Goal: Find specific page/section: Find specific page/section

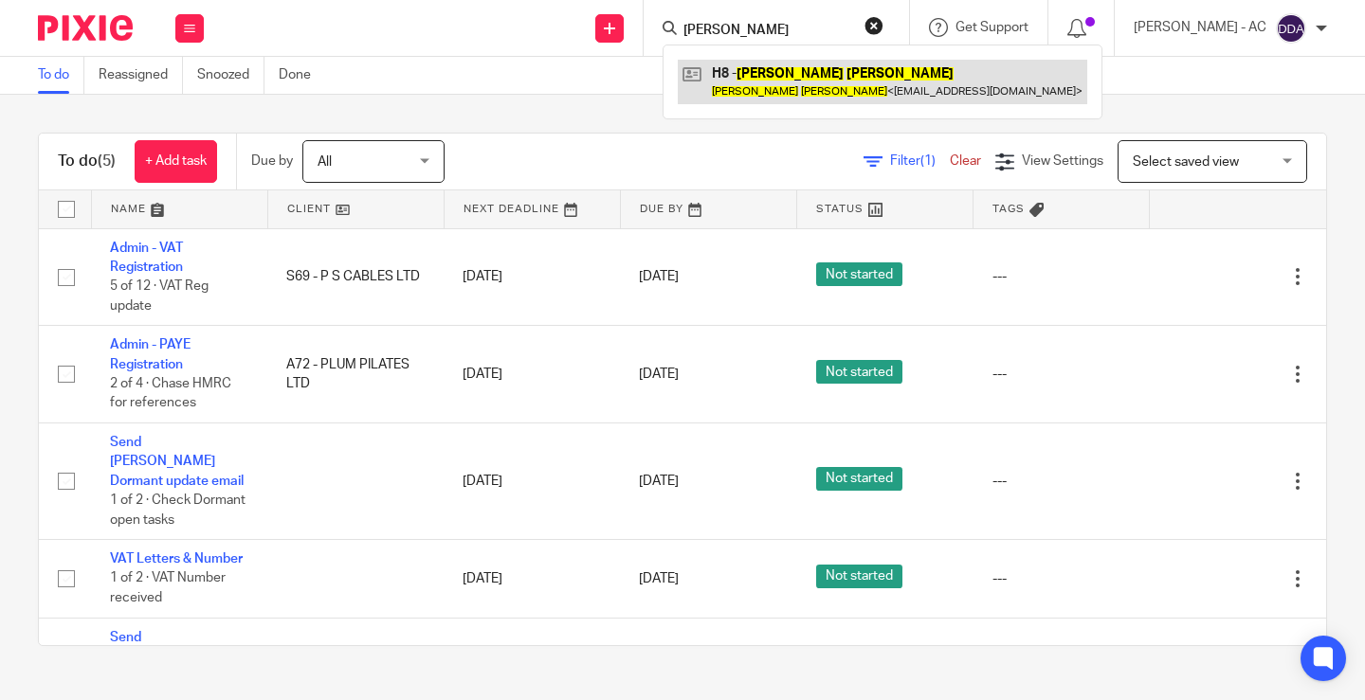
type input "[PERSON_NAME]"
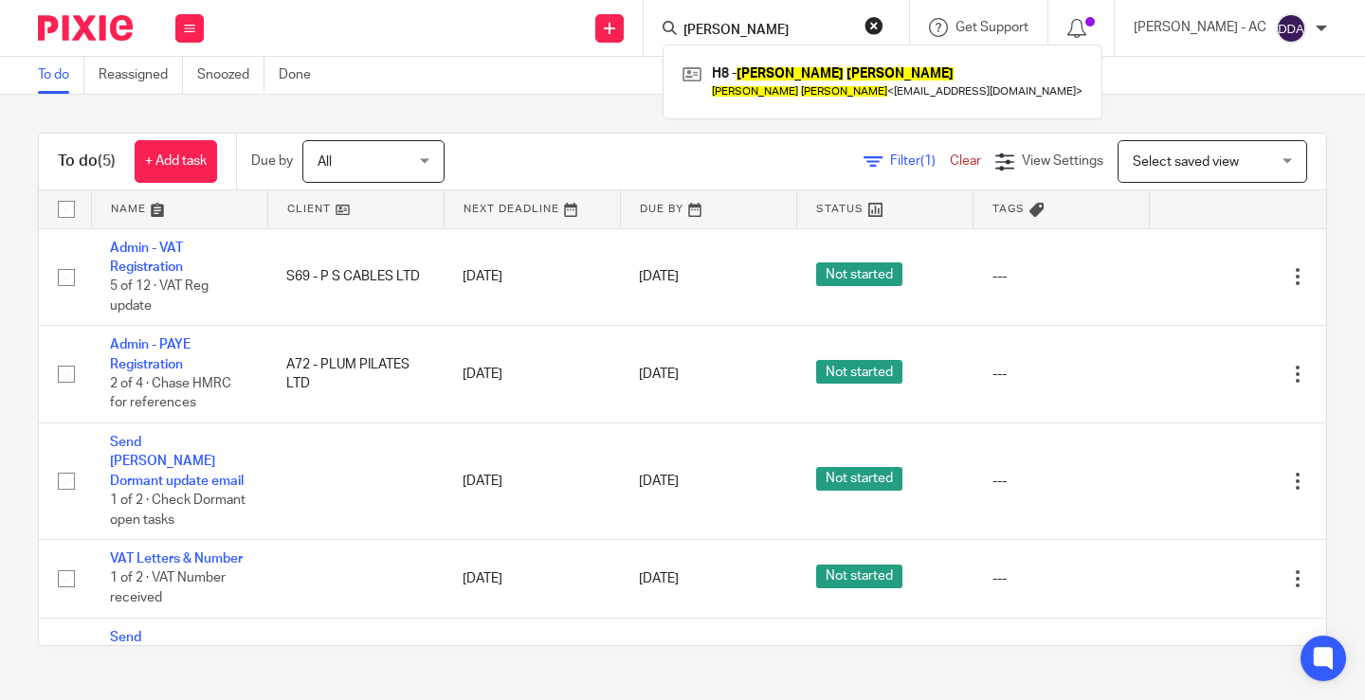
drag, startPoint x: 815, startPoint y: 29, endPoint x: 550, endPoint y: 18, distance: 265.6
click at [557, 20] on div "Send new email Create task Add client Request signature Kerrie Hayes H8 - KERRI…" at bounding box center [794, 28] width 1142 height 56
paste input "marcel.vm@dcsnorway.com"
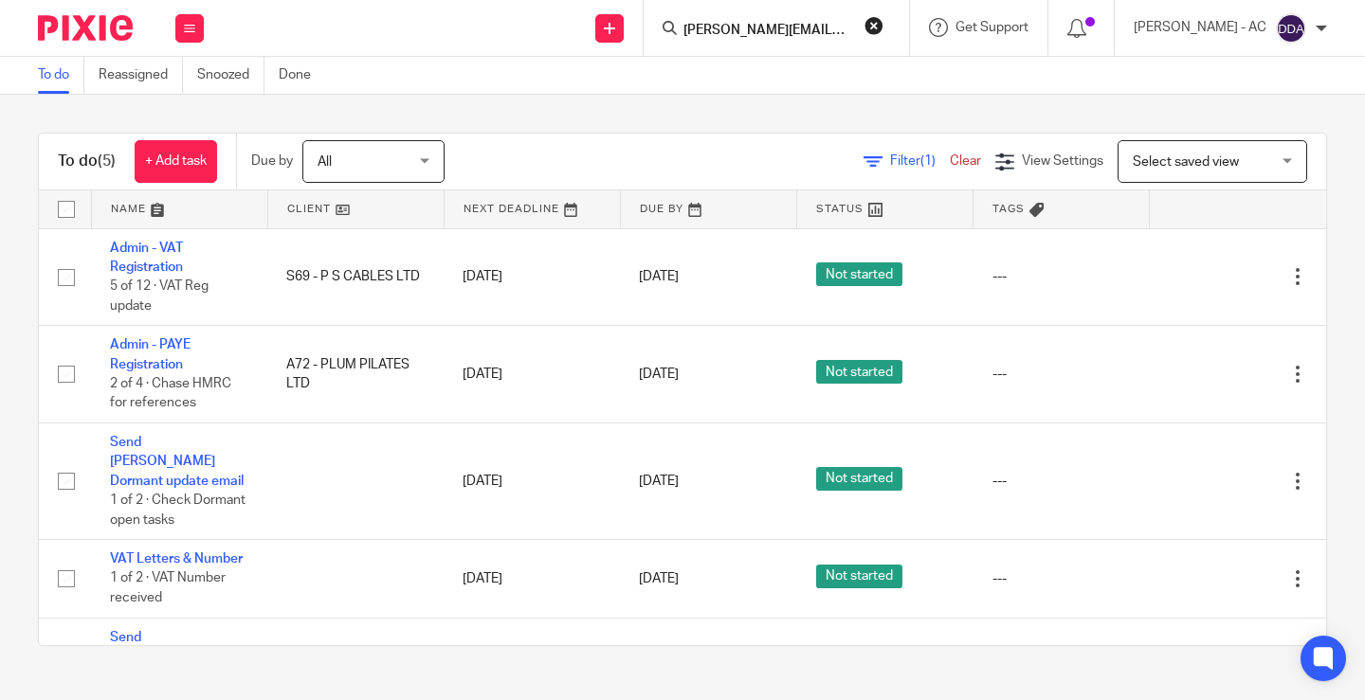
scroll to position [0, 4]
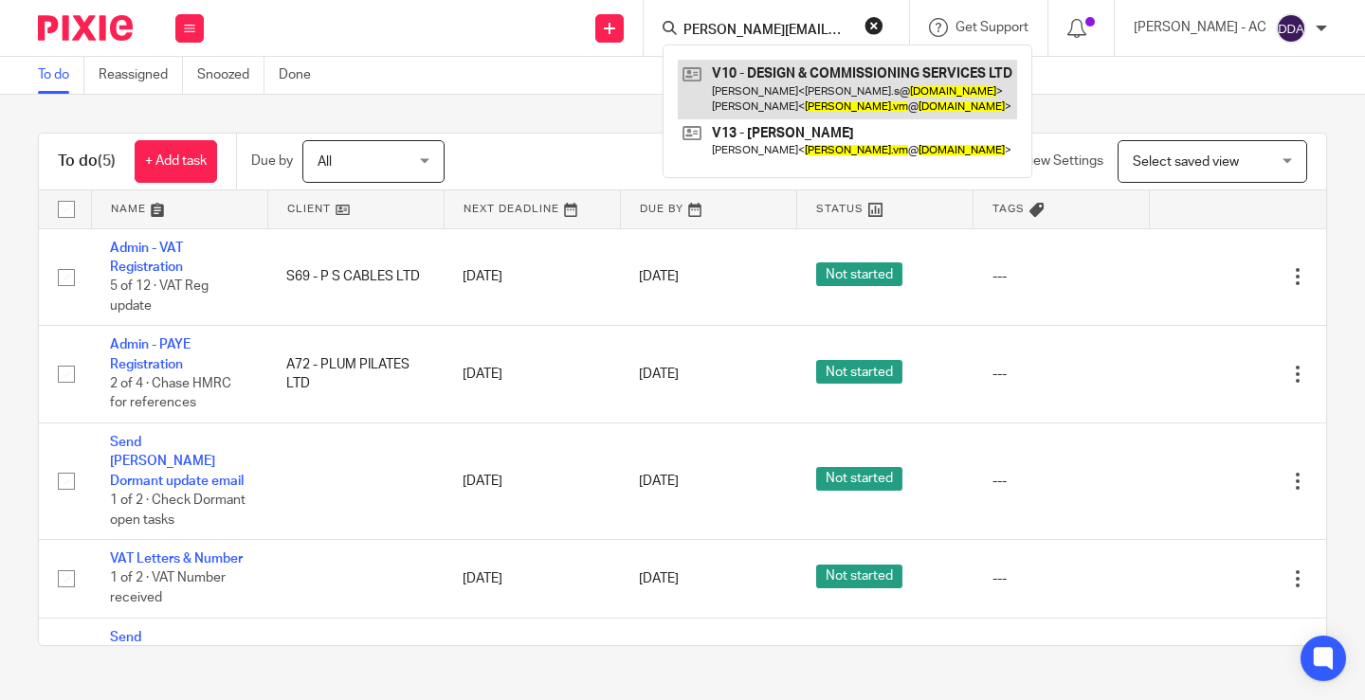
type input "marcel.vm@dcsnorway.com"
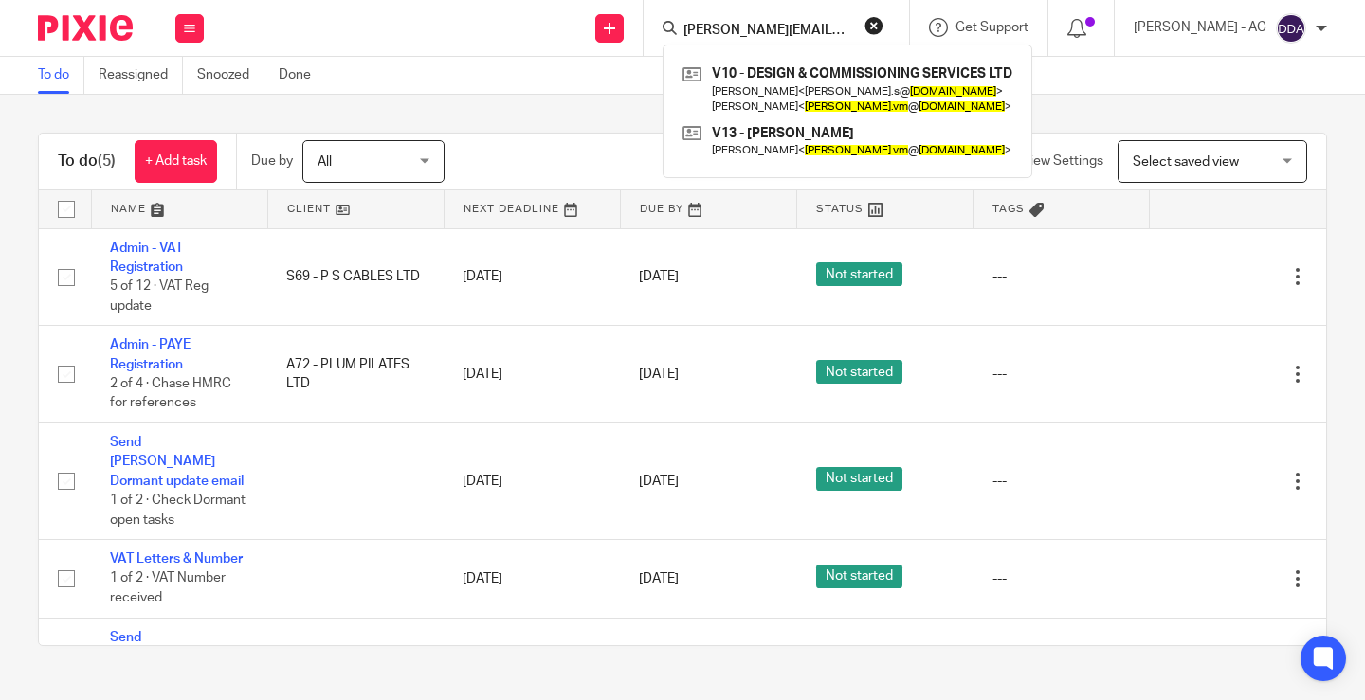
click at [883, 23] on button "reset" at bounding box center [873, 25] width 19 height 19
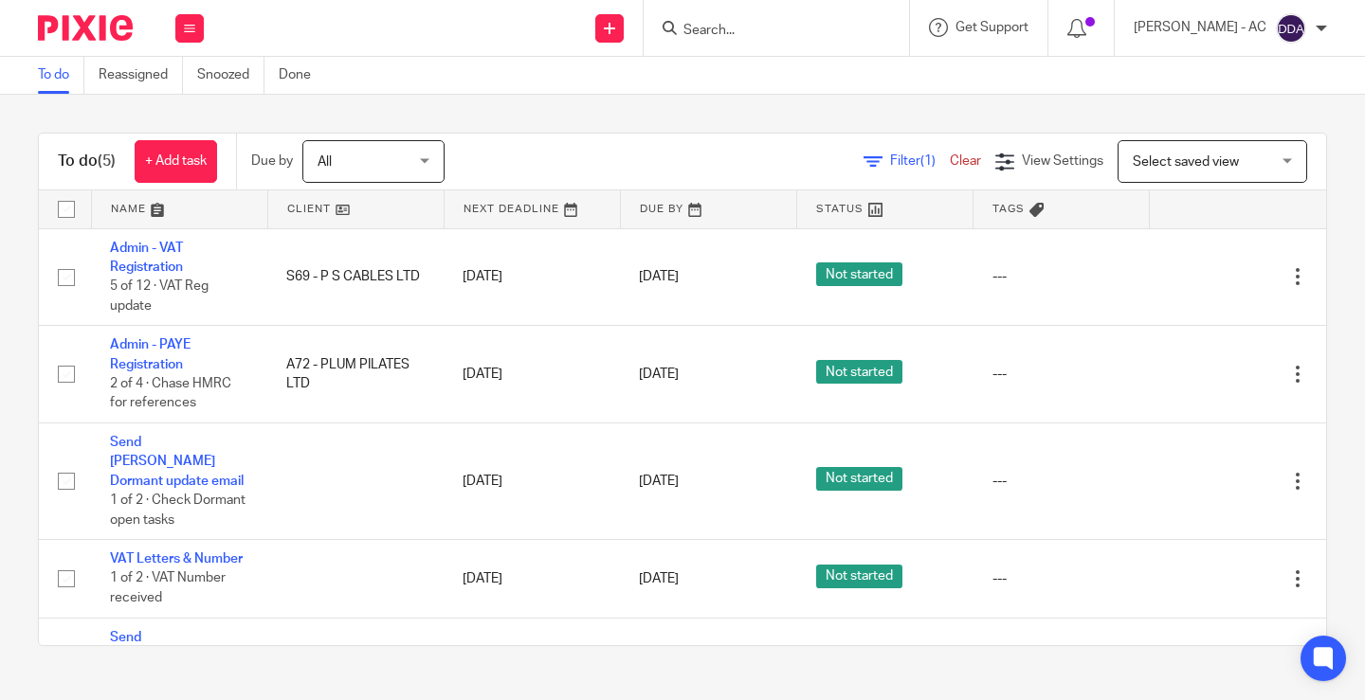
click at [744, 31] on input "Search" at bounding box center [766, 31] width 171 height 17
paste input "zoe.renner@hotmail.com"
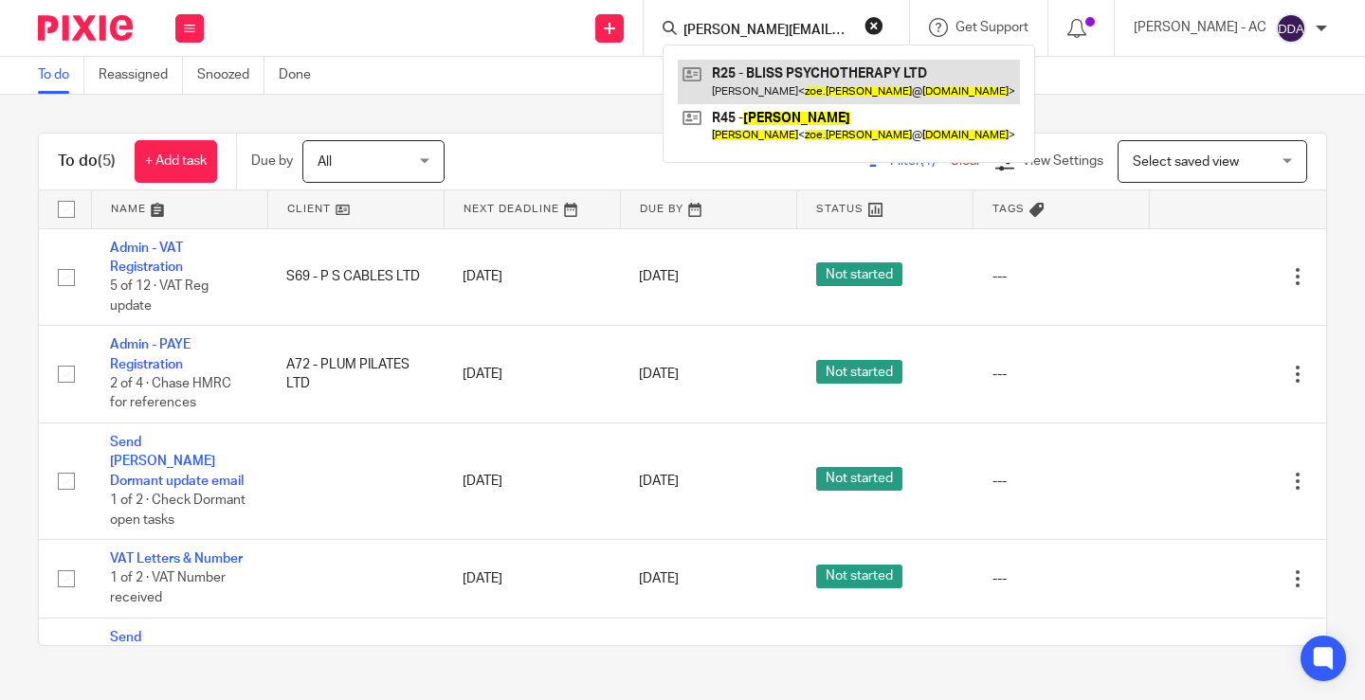
type input "zoe.renner@hotmail.com"
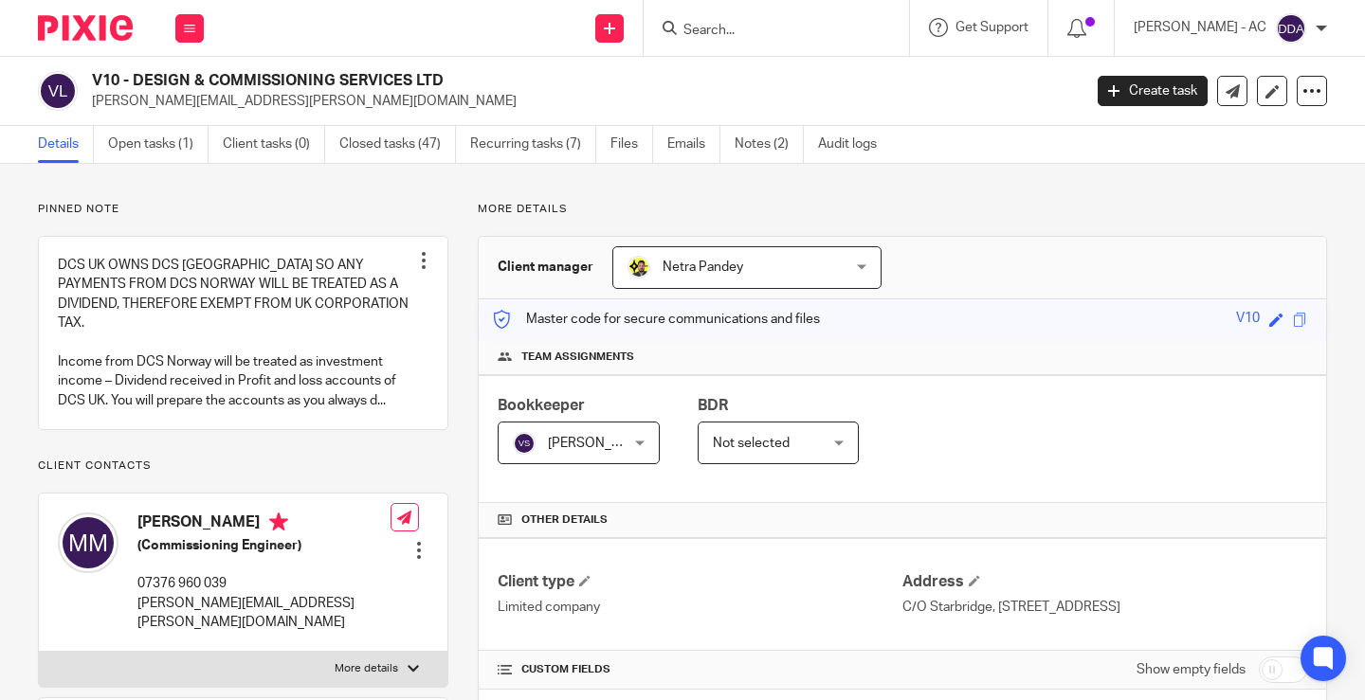
drag, startPoint x: 138, startPoint y: 76, endPoint x: 451, endPoint y: 64, distance: 313.0
click at [451, 64] on div "V10 - DESIGN & COMMISSIONING SERVICES LTD marcel.vm@dcsnorway.com Create task U…" at bounding box center [682, 91] width 1365 height 69
copy h2 "DESIGN & COMMISSIONING SERVICES LTD"
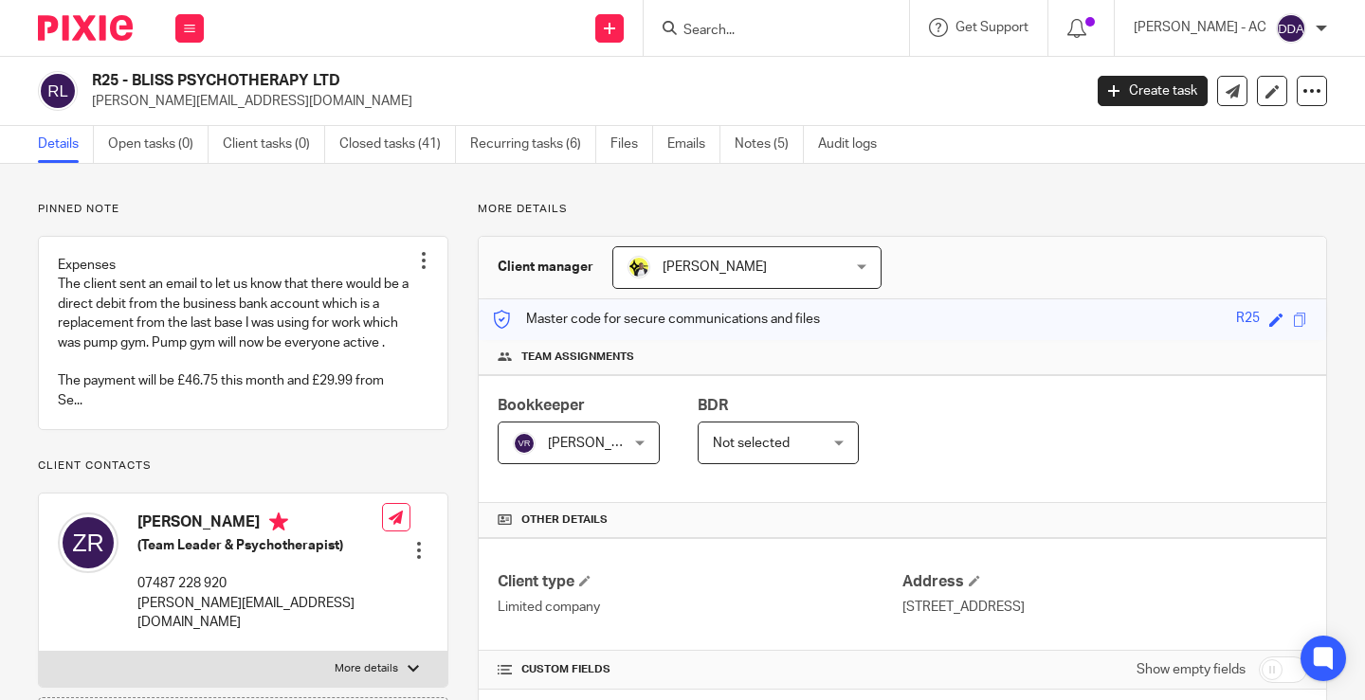
click at [158, 77] on h2 "R25 - BLISS PSYCHOTHERAPY LTD" at bounding box center [483, 81] width 782 height 20
drag, startPoint x: 136, startPoint y: 73, endPoint x: 353, endPoint y: 73, distance: 217.1
click at [353, 73] on h2 "R25 - BLISS PSYCHOTHERAPY LTD" at bounding box center [483, 81] width 782 height 20
copy h2 "BLISS PSYCHOTHERAPY LTD"
